Goal: Information Seeking & Learning: Learn about a topic

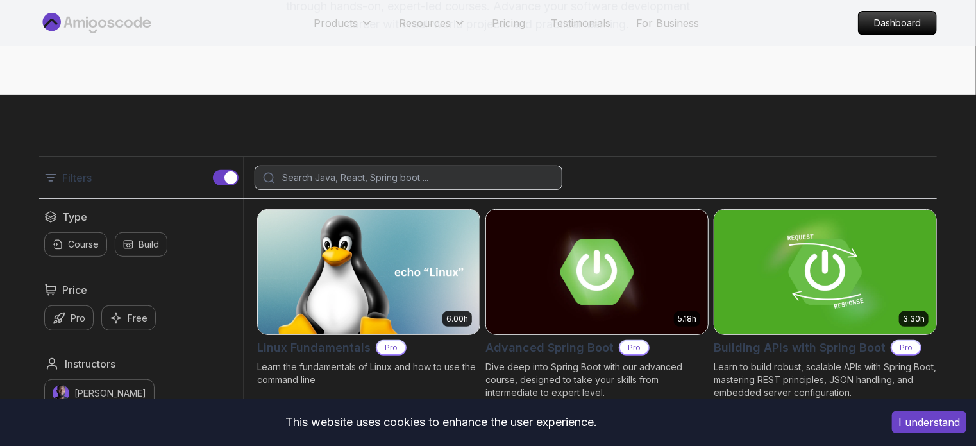
scroll to position [194, 0]
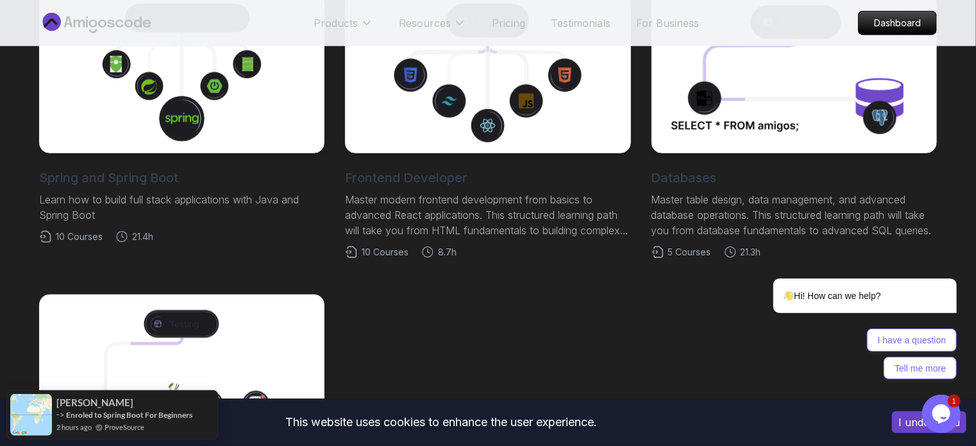
scroll to position [657, 0]
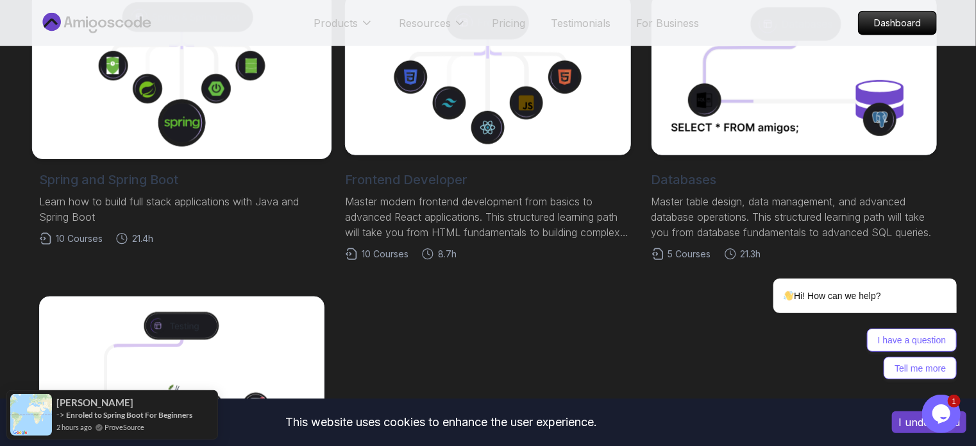
drag, startPoint x: 0, startPoint y: 0, endPoint x: 170, endPoint y: 142, distance: 221.8
click at [170, 142] on icon at bounding box center [182, 123] width 49 height 49
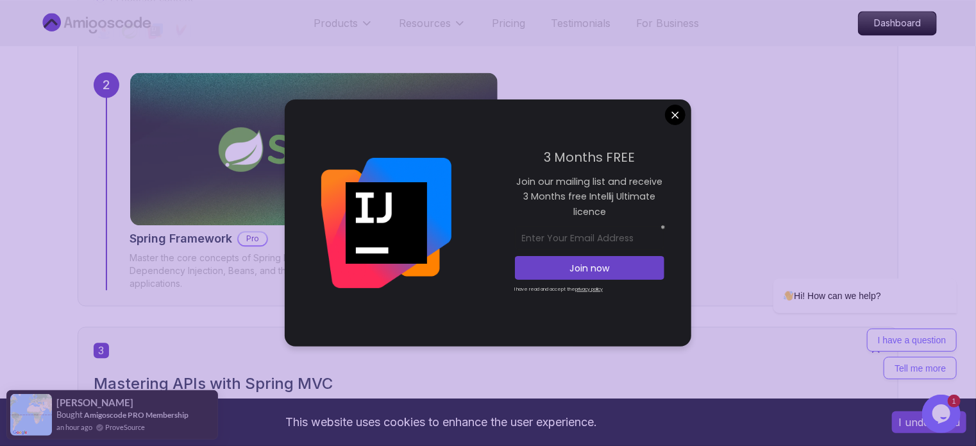
scroll to position [1329, 0]
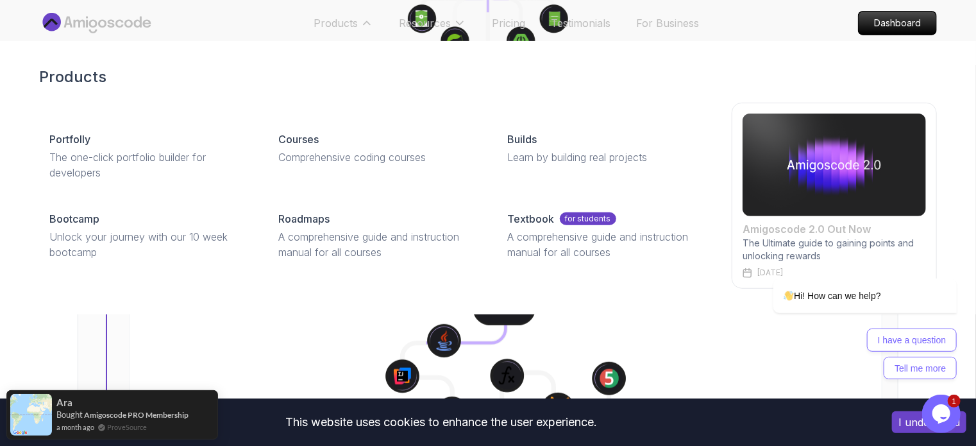
scroll to position [272, 0]
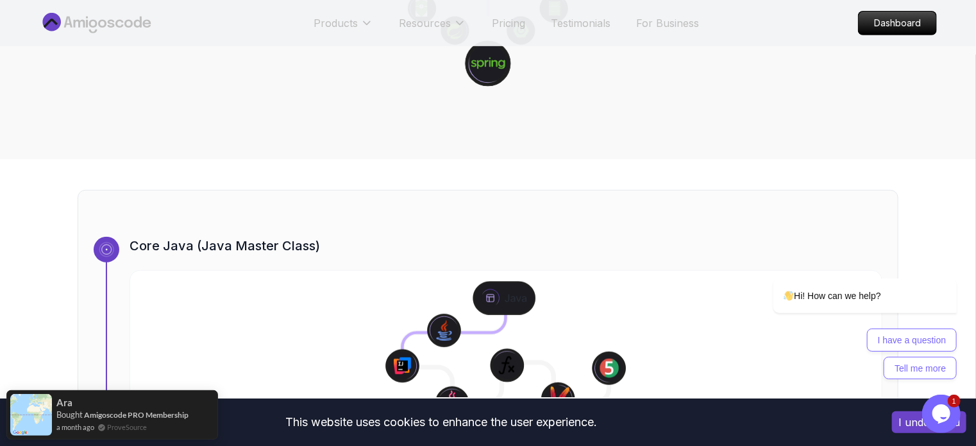
click at [132, 33] on icon at bounding box center [96, 23] width 115 height 21
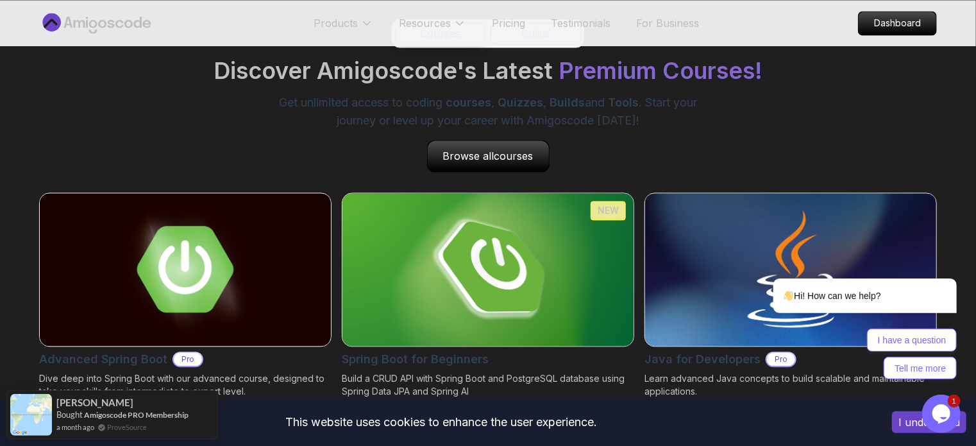
scroll to position [1165, 0]
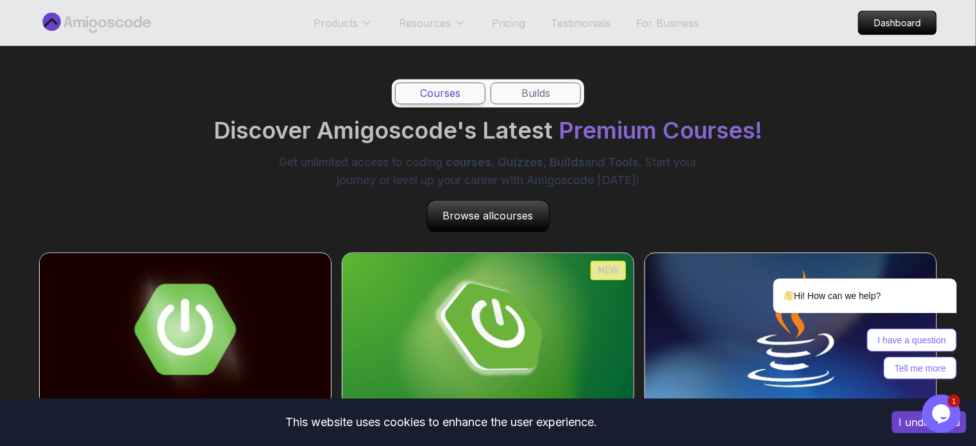
click at [293, 287] on img at bounding box center [186, 330] width 306 height 160
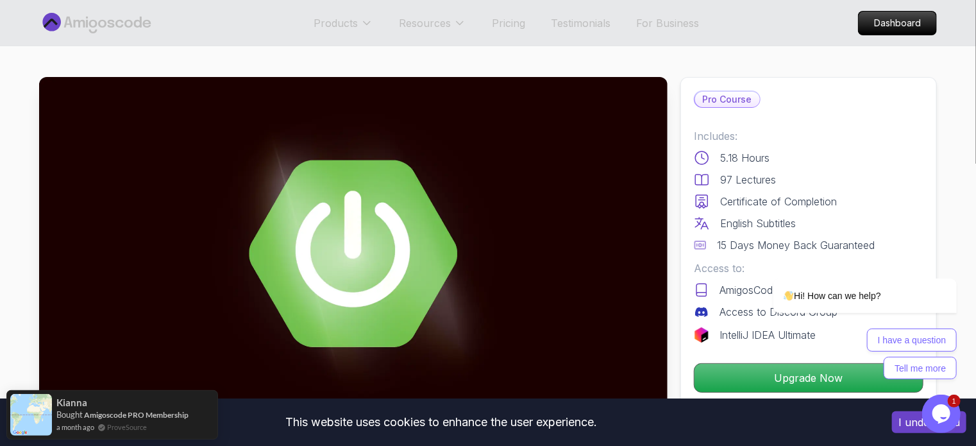
click at [148, 12] on nav "Products Resources Pricing Testimonials For Business Dashboard" at bounding box center [488, 23] width 898 height 46
click at [142, 21] on icon at bounding box center [96, 23] width 115 height 21
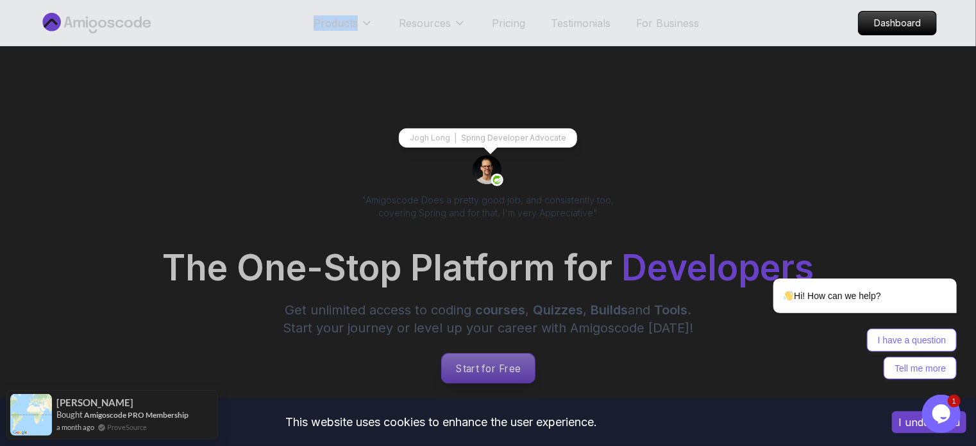
click at [527, 378] on p "Start for Free" at bounding box center [487, 368] width 93 height 30
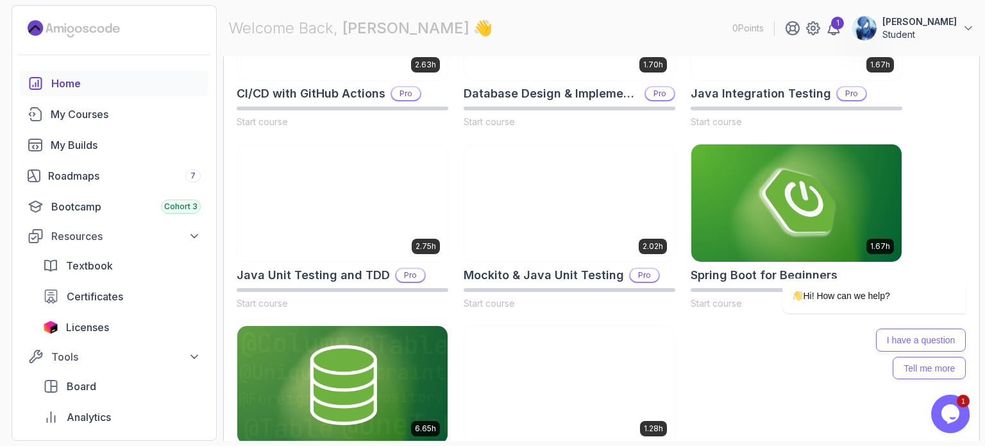
scroll to position [557, 0]
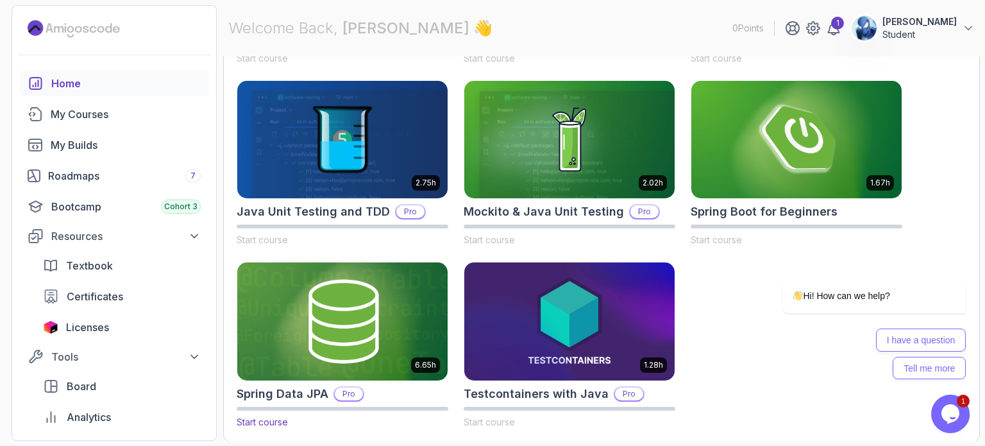
click at [358, 316] on img at bounding box center [342, 322] width 221 height 124
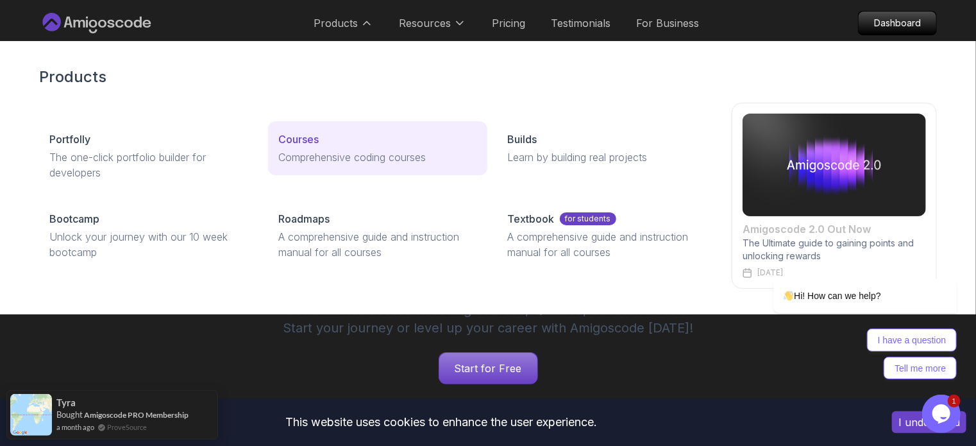
click at [319, 136] on div "Courses" at bounding box center [377, 139] width 198 height 15
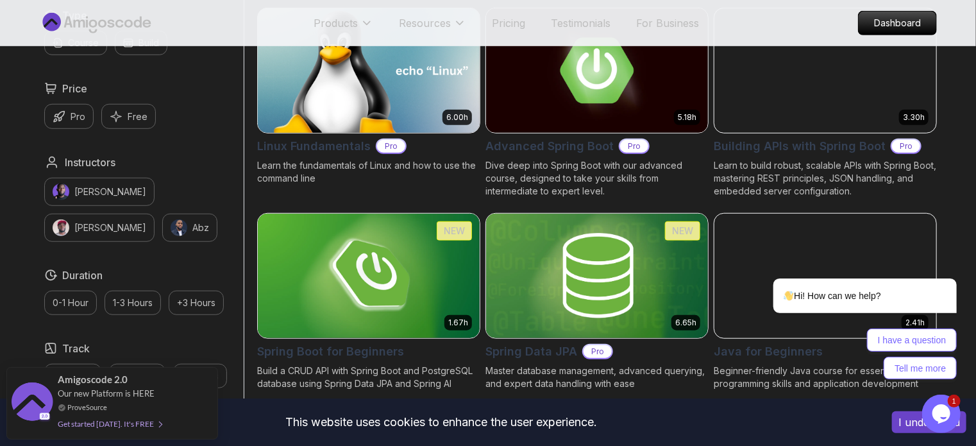
scroll to position [444, 0]
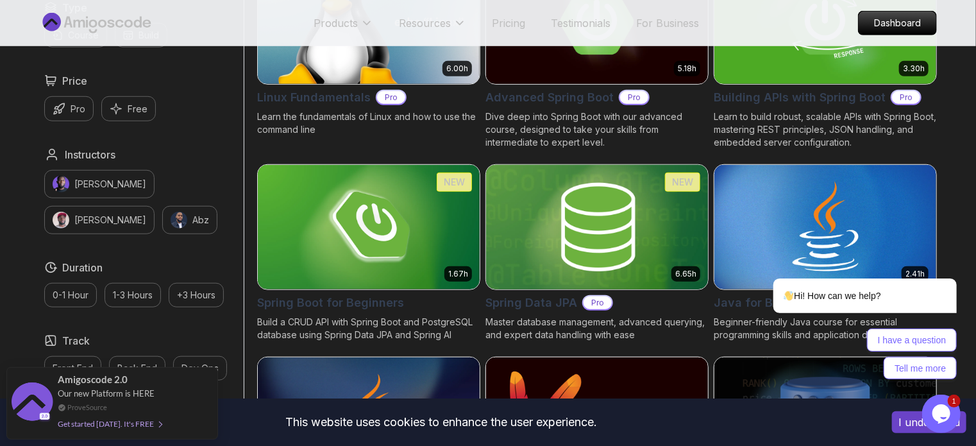
click at [489, 309] on h2 "Spring Data JPA" at bounding box center [532, 303] width 92 height 18
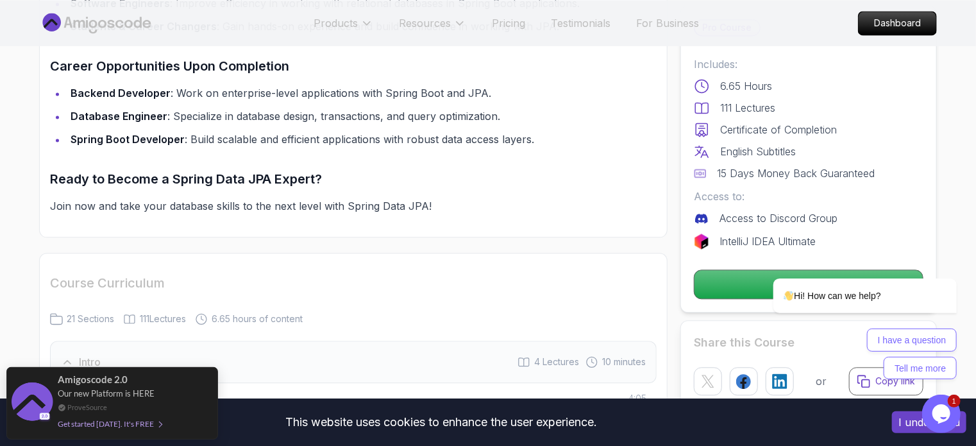
scroll to position [1561, 0]
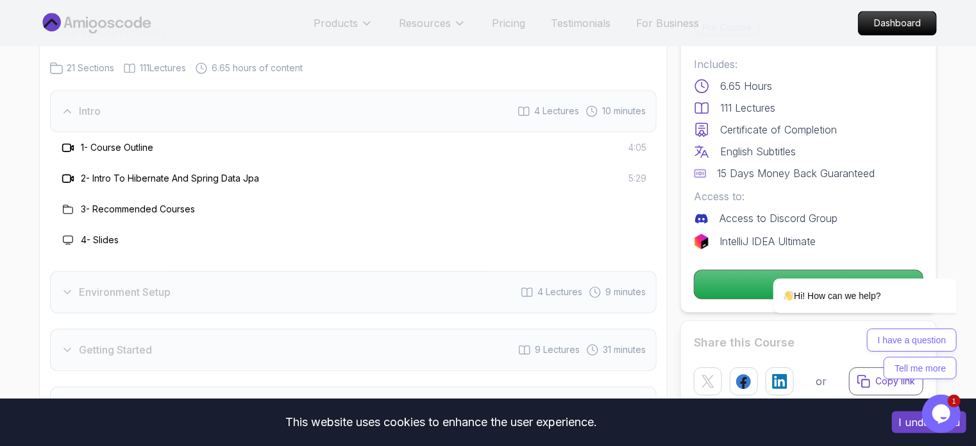
click at [235, 172] on h3 "2 - Intro To Hibernate And Spring Data Jpa" at bounding box center [170, 178] width 178 height 13
click at [164, 172] on h3 "2 - Intro To Hibernate And Spring Data Jpa" at bounding box center [170, 178] width 178 height 13
drag, startPoint x: 95, startPoint y: 160, endPoint x: 264, endPoint y: 149, distance: 169.1
click at [264, 163] on div "2 - Intro To Hibernate And Spring Data Jpa 5:29" at bounding box center [353, 178] width 607 height 31
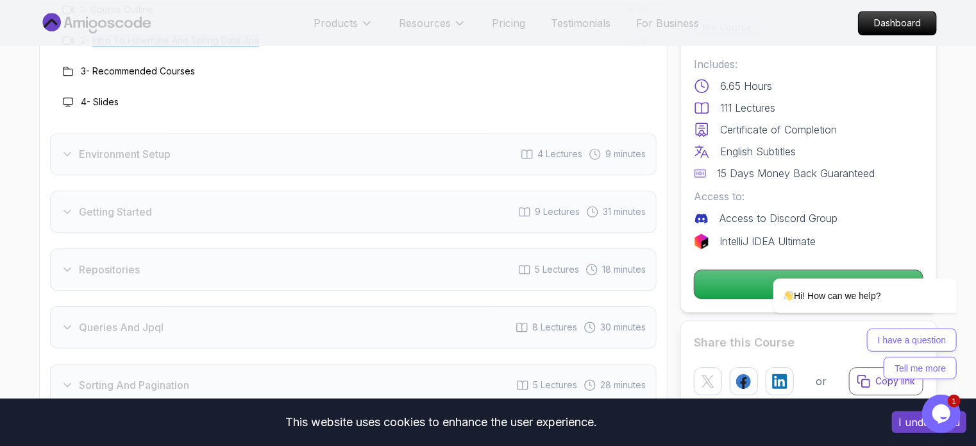
scroll to position [1700, 0]
click at [81, 146] on h3 "Environment Setup" at bounding box center [125, 153] width 92 height 15
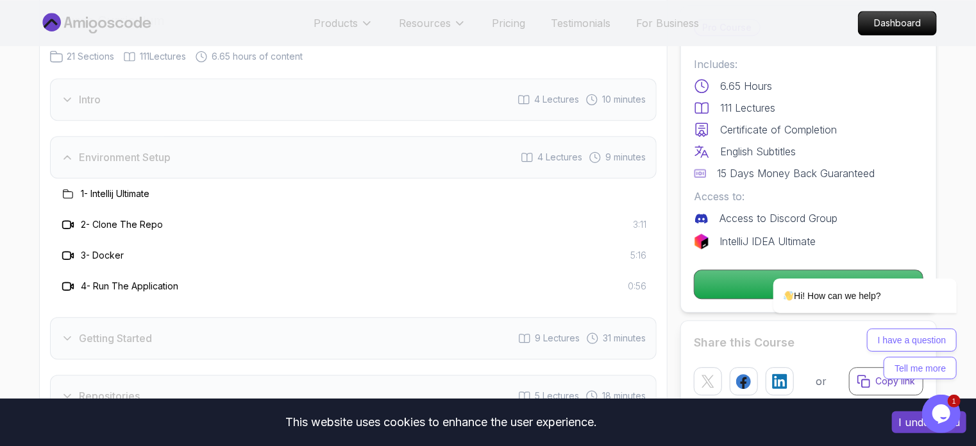
scroll to position [1452, 0]
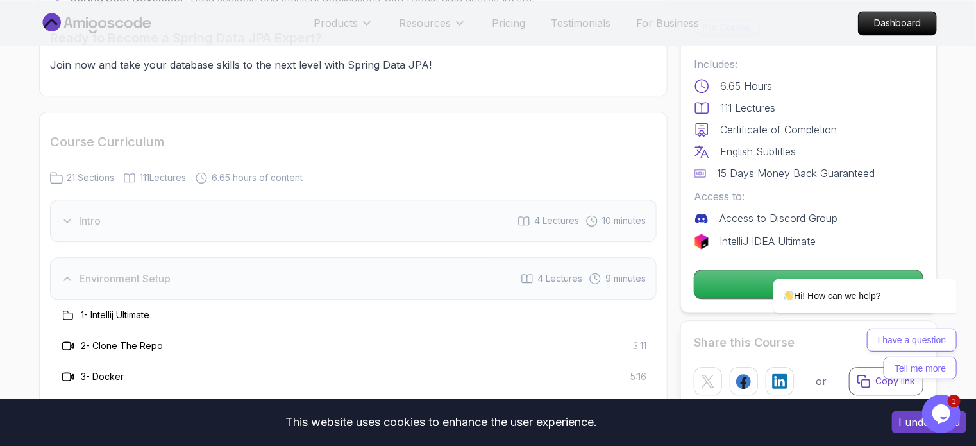
click at [1, 226] on section "Spring Data JPA Master database management, advanced querying, and expert data …" at bounding box center [488, 108] width 976 height 3029
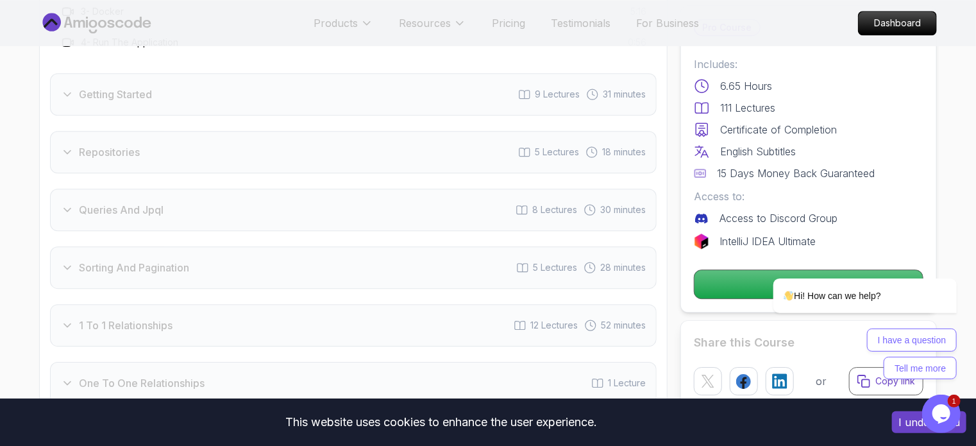
scroll to position [1821, 0]
